Goal: Information Seeking & Learning: Find specific fact

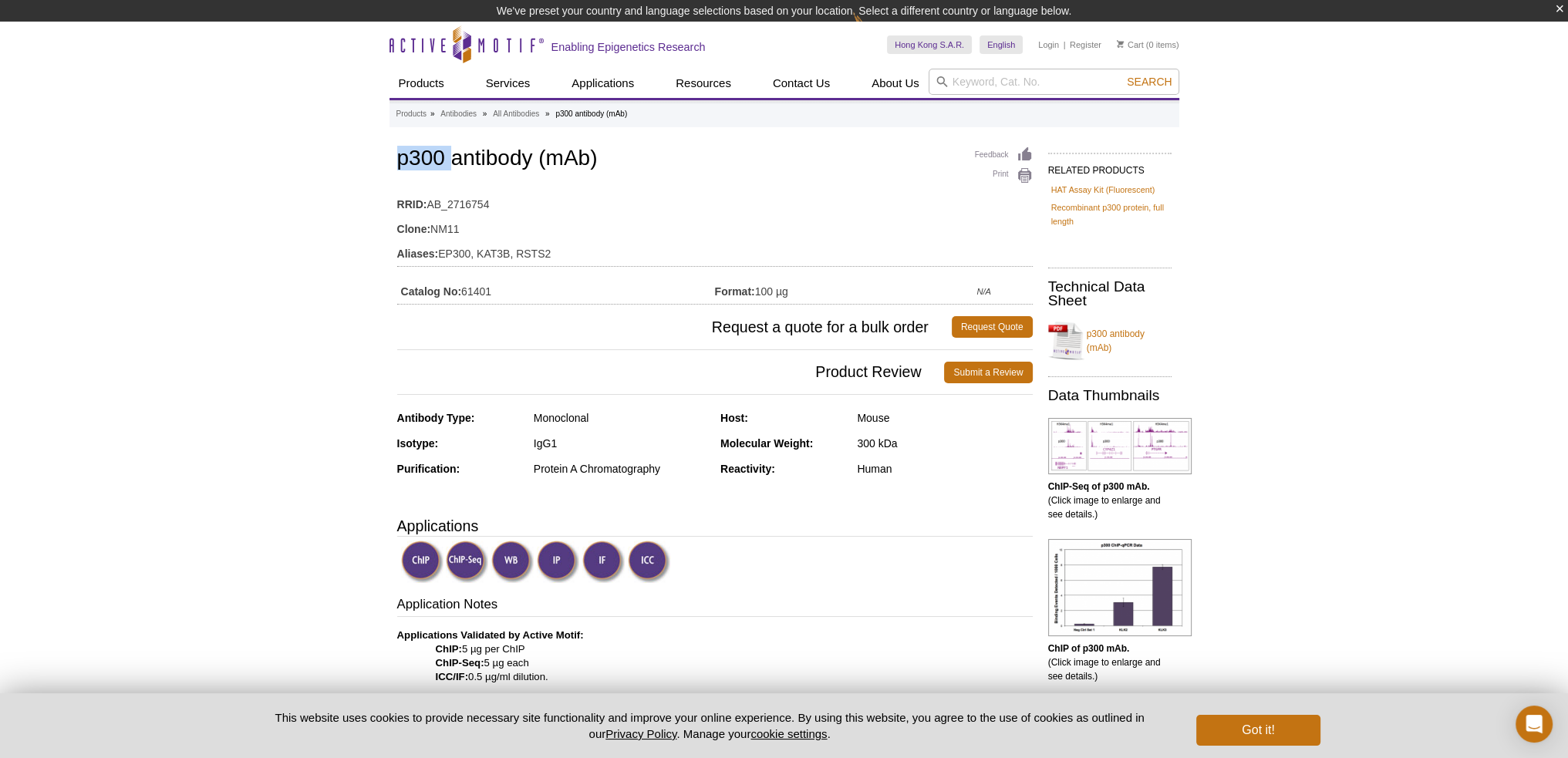
drag, startPoint x: 448, startPoint y: 147, endPoint x: 392, endPoint y: 148, distance: 56.0
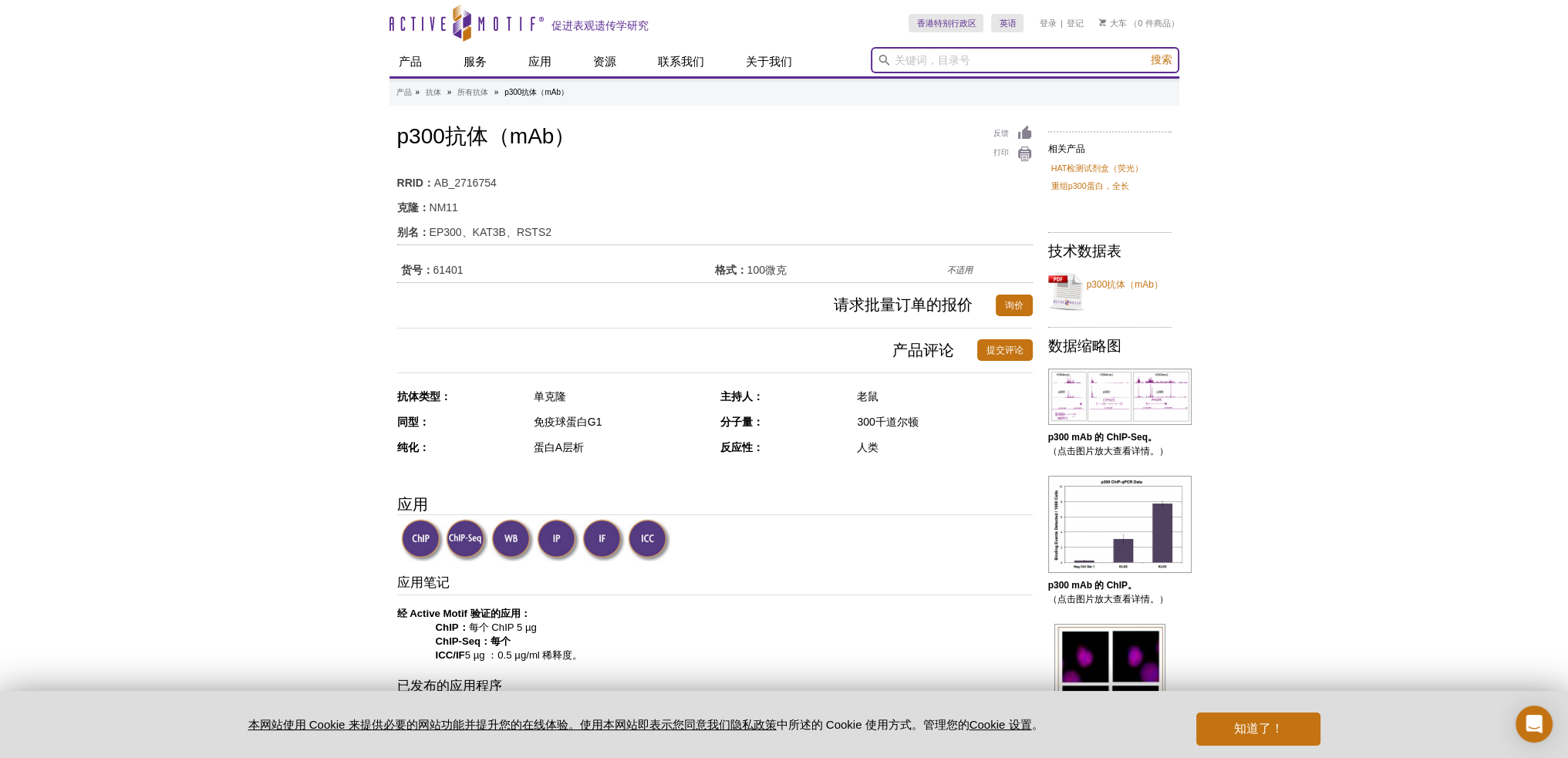
click at [954, 60] on input "search" at bounding box center [1025, 60] width 309 height 26
paste input "102660"
type input "102660"
click at [1147, 52] on button "搜索" at bounding box center [1161, 60] width 31 height 16
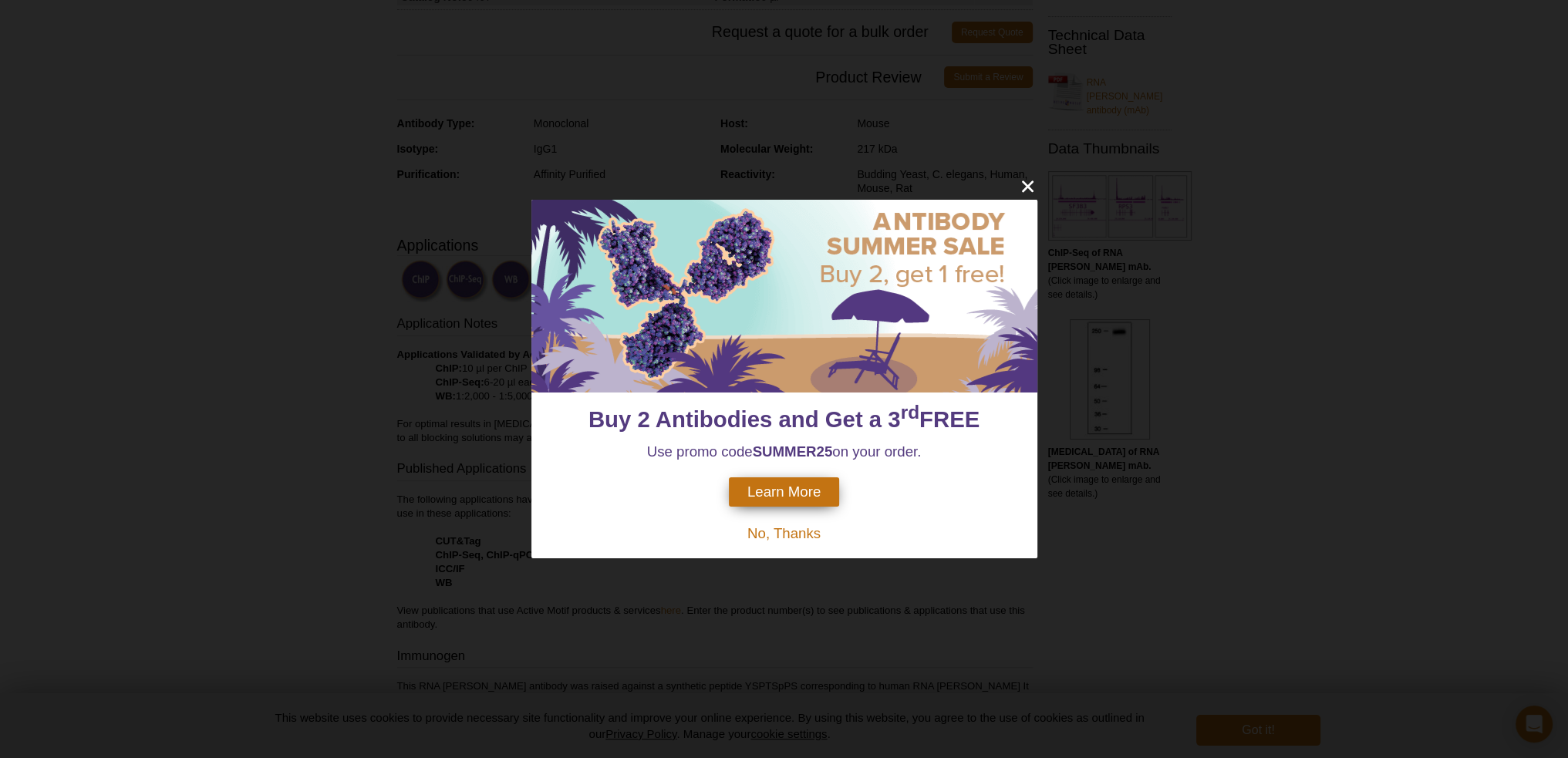
scroll to position [309, 0]
click at [1024, 186] on icon "close" at bounding box center [1028, 186] width 19 height 19
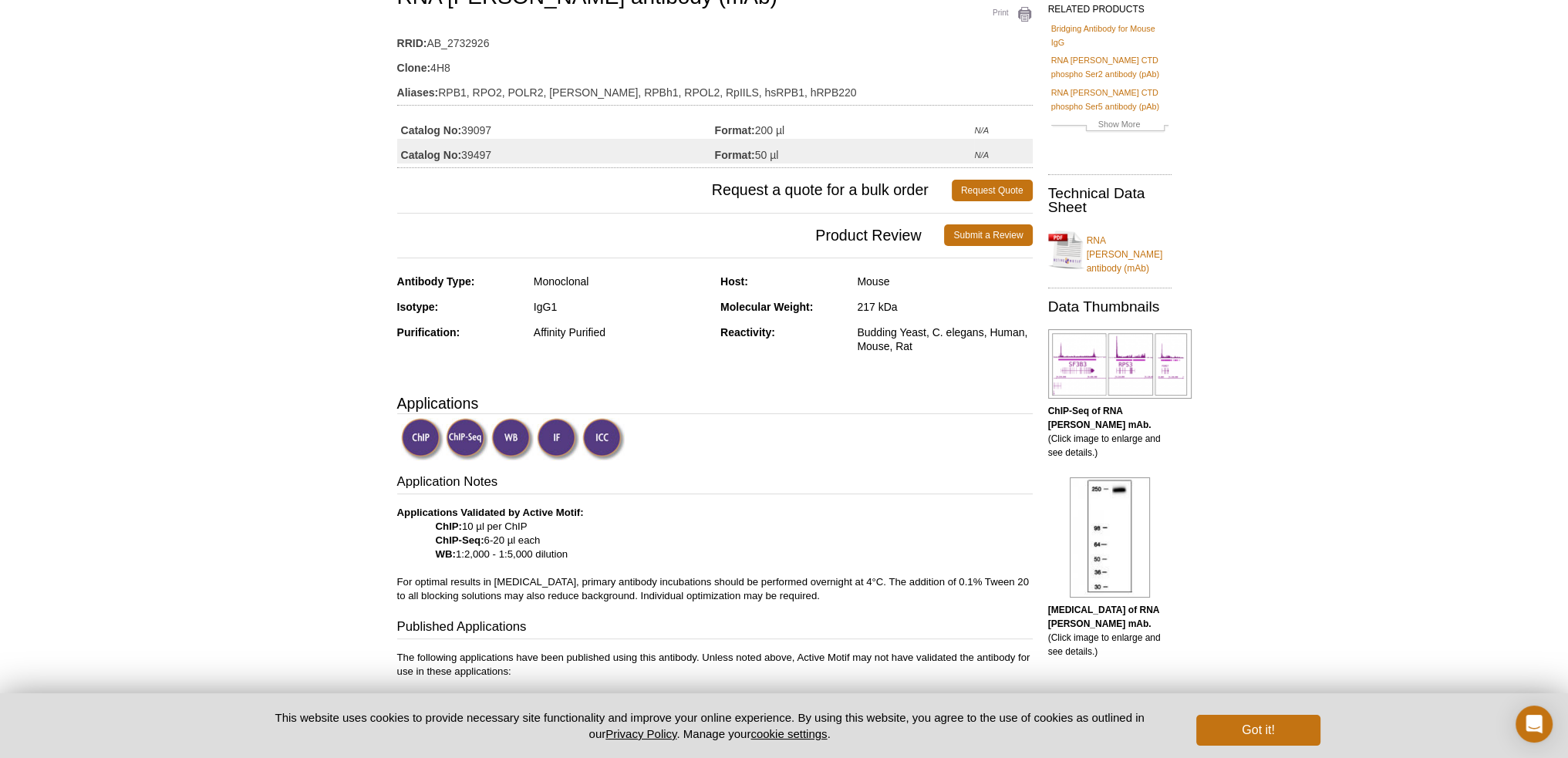
scroll to position [0, 0]
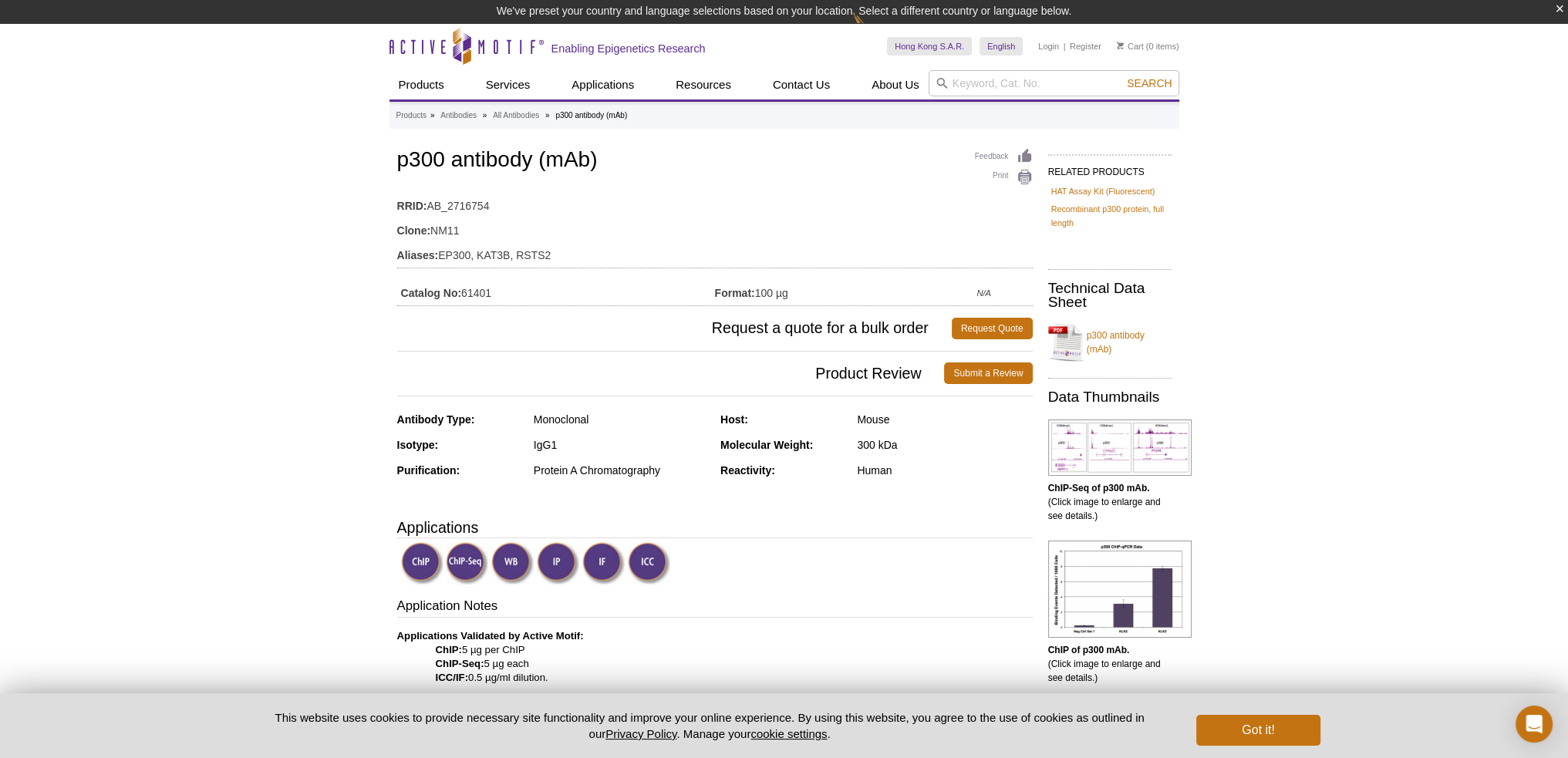
scroll to position [24, 0]
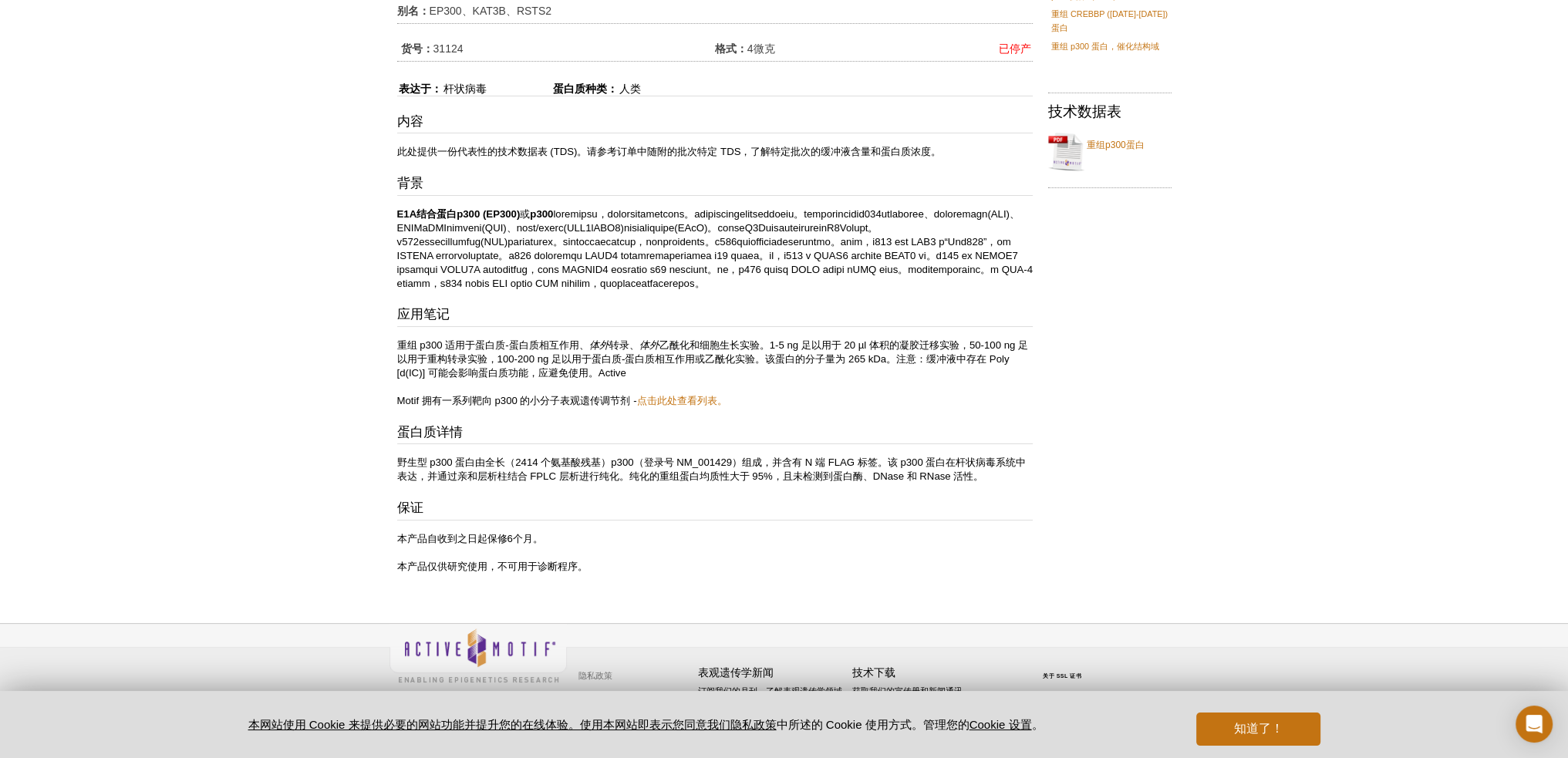
scroll to position [212, 0]
click at [1252, 727] on font "知道了！" at bounding box center [1257, 727] width 50 height 13
